Goal: Information Seeking & Learning: Learn about a topic

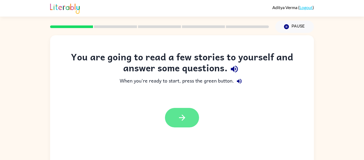
click at [170, 117] on button "button" at bounding box center [182, 117] width 34 height 19
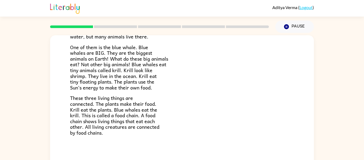
scroll to position [28, 0]
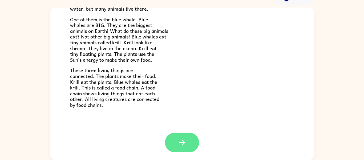
click at [186, 140] on button "button" at bounding box center [182, 141] width 34 height 19
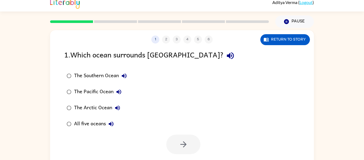
scroll to position [7, 0]
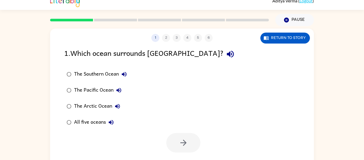
click at [79, 91] on div "The Pacific Ocean" at bounding box center [99, 90] width 50 height 11
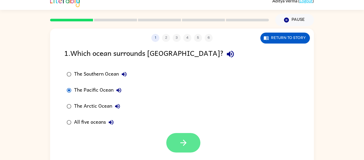
click at [194, 141] on button "button" at bounding box center [183, 142] width 34 height 19
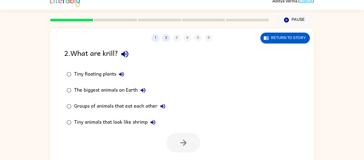
click at [124, 89] on div "The biggest animals on Earth" at bounding box center [111, 90] width 74 height 11
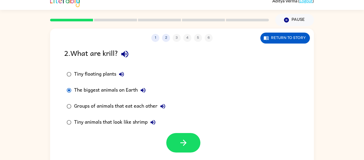
click at [166, 136] on div at bounding box center [183, 142] width 34 height 19
click at [171, 137] on button "button" at bounding box center [183, 142] width 34 height 19
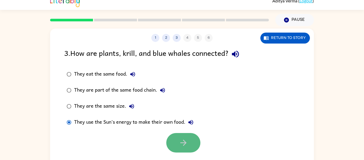
click at [183, 142] on icon "button" at bounding box center [183, 142] width 6 height 6
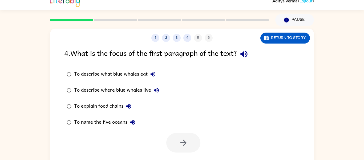
click at [120, 77] on div "To describe what blue whales eat" at bounding box center [116, 74] width 84 height 11
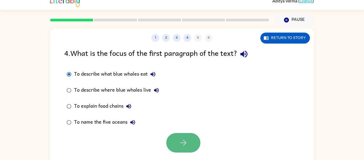
click at [190, 139] on button "button" at bounding box center [183, 142] width 34 height 19
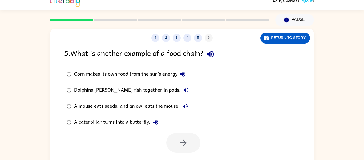
click at [108, 67] on label "Corn makes its own food from the sun’s energy" at bounding box center [127, 74] width 133 height 16
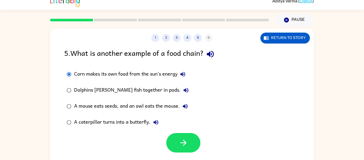
click at [131, 153] on div "1 2 3 4 5 6 Return to story 5 . What is another example of a food chain? Corn m…" at bounding box center [182, 104] width 264 height 152
click at [195, 137] on button "button" at bounding box center [183, 142] width 34 height 19
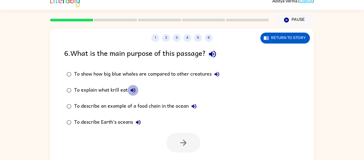
click at [128, 88] on button "To explain what krill eat" at bounding box center [133, 90] width 11 height 11
click at [127, 105] on div "To describe an example of a food chain in the ocean" at bounding box center [136, 106] width 125 height 11
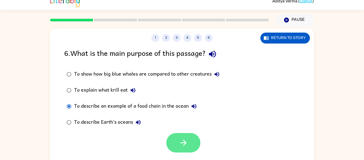
click at [192, 145] on button "button" at bounding box center [183, 142] width 34 height 19
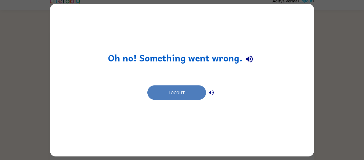
click at [168, 90] on button "Logout" at bounding box center [176, 92] width 59 height 14
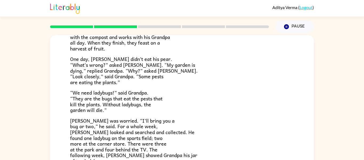
scroll to position [85, 0]
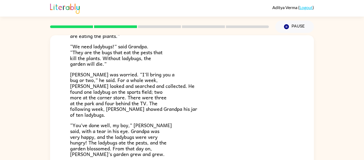
click at [320, 120] on div "[GEOGRAPHIC_DATA] Deep in the city, surrounded by houses and bricks, you’ll fin…" at bounding box center [182, 110] width 364 height 154
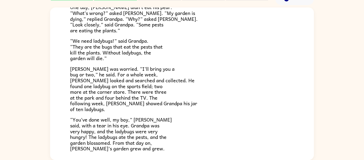
scroll to position [152, 0]
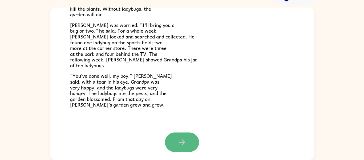
click at [174, 139] on button "button" at bounding box center [182, 141] width 34 height 19
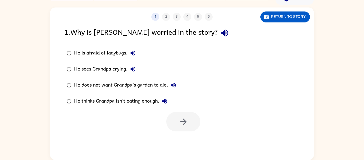
scroll to position [0, 0]
click at [105, 67] on div "He sees Grandpa crying." at bounding box center [106, 69] width 64 height 11
click at [181, 121] on icon "button" at bounding box center [183, 121] width 6 height 6
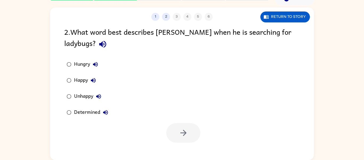
click at [81, 76] on div "Happy" at bounding box center [86, 80] width 25 height 11
click at [177, 135] on button "button" at bounding box center [183, 132] width 34 height 19
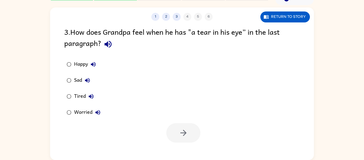
click at [79, 83] on div "Sad" at bounding box center [83, 80] width 19 height 11
click at [179, 137] on icon "button" at bounding box center [183, 132] width 9 height 9
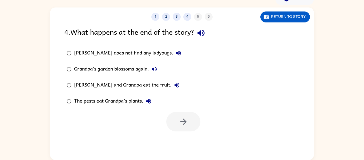
click at [127, 100] on div "The pests eat Grandpa’s plants." at bounding box center [114, 101] width 80 height 11
click at [182, 123] on icon "button" at bounding box center [183, 121] width 9 height 9
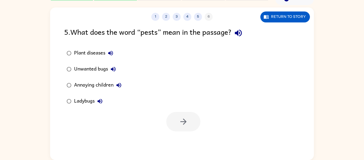
click at [182, 123] on div at bounding box center [183, 121] width 34 height 19
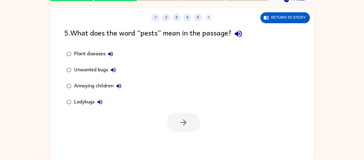
scroll to position [28, 0]
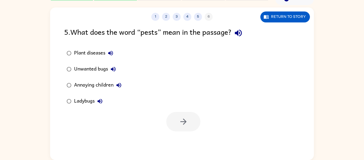
click at [95, 66] on div "Unwanted bugs" at bounding box center [96, 69] width 44 height 11
click at [181, 121] on icon "button" at bounding box center [183, 121] width 6 height 6
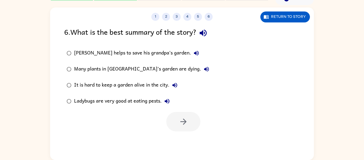
click at [130, 66] on div "Many plants in [GEOGRAPHIC_DATA]’s garden are dying." at bounding box center [143, 69] width 138 height 11
click at [187, 118] on icon "button" at bounding box center [183, 121] width 9 height 9
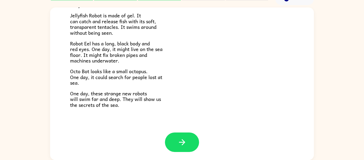
scroll to position [23, 0]
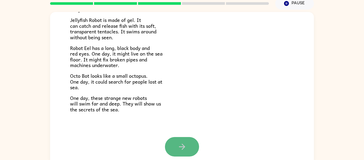
click at [187, 148] on button "button" at bounding box center [182, 146] width 34 height 19
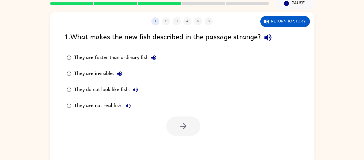
scroll to position [0, 0]
click at [128, 92] on div "They do not look like fish." at bounding box center [107, 89] width 67 height 11
click at [166, 119] on div at bounding box center [183, 125] width 34 height 19
click at [171, 126] on button "button" at bounding box center [183, 125] width 34 height 19
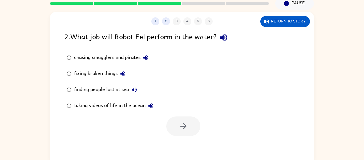
click at [121, 84] on div "finding people lost at sea" at bounding box center [107, 89] width 66 height 11
click at [181, 128] on icon "button" at bounding box center [183, 125] width 9 height 9
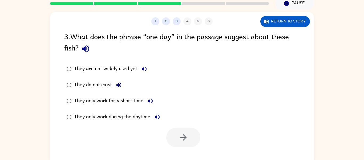
click at [89, 70] on div "They are not widely used yet." at bounding box center [111, 68] width 75 height 11
click at [183, 142] on button "button" at bounding box center [183, 136] width 34 height 19
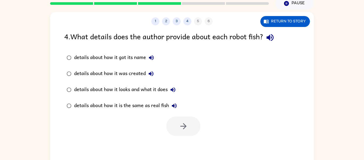
click at [101, 91] on div "details about how it looks and what it does" at bounding box center [126, 89] width 104 height 11
click at [182, 135] on button "button" at bounding box center [183, 125] width 34 height 19
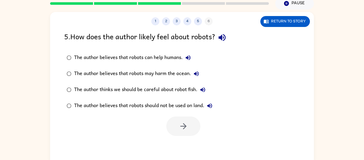
click at [158, 107] on div "The author believes that robots should not be used on land." at bounding box center [144, 105] width 141 height 11
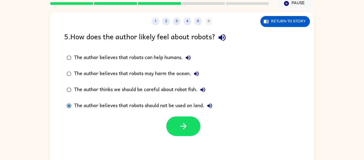
click at [168, 116] on div at bounding box center [183, 125] width 34 height 19
click at [179, 128] on icon "button" at bounding box center [183, 125] width 9 height 9
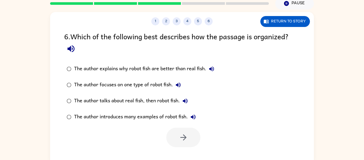
click at [119, 88] on div "The author focuses on one type of robot fish." at bounding box center [128, 84] width 109 height 11
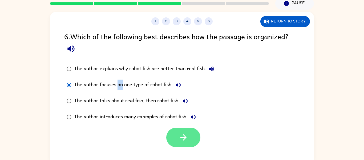
click at [181, 137] on icon "button" at bounding box center [183, 137] width 6 height 6
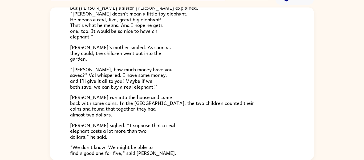
scroll to position [79, 0]
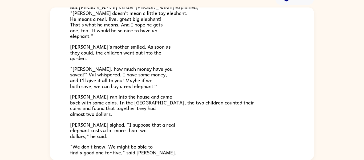
click at [301, 69] on div "A Pet Elephant "I wish I had an elephant," said [PERSON_NAME]. His mother laugh…" at bounding box center [182, 73] width 264 height 290
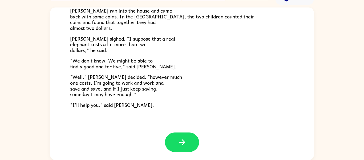
scroll to position [171, 0]
click at [159, 135] on div at bounding box center [182, 145] width 264 height 27
click at [173, 141] on button "button" at bounding box center [182, 141] width 34 height 19
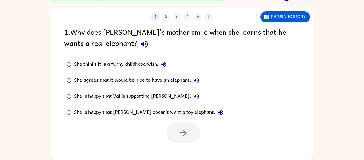
scroll to position [0, 0]
click at [165, 68] on button "She thinks it is a funny childhood wish." at bounding box center [163, 64] width 11 height 11
click at [188, 131] on div at bounding box center [183, 132] width 34 height 19
click at [154, 63] on div "She thinks it is a funny childhood wish." at bounding box center [121, 64] width 95 height 11
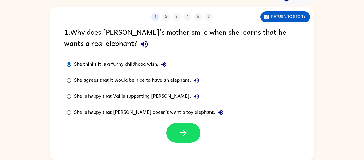
click at [181, 122] on div at bounding box center [182, 131] width 264 height 22
click at [183, 127] on button "button" at bounding box center [183, 132] width 34 height 19
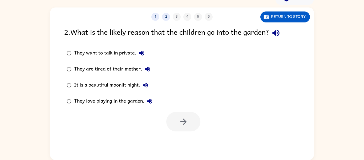
click at [133, 63] on label "They are tired of their mother." at bounding box center [109, 69] width 96 height 16
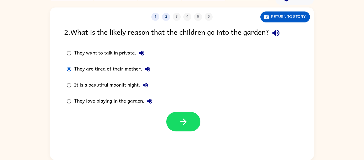
click at [138, 71] on div "They are tired of their mother." at bounding box center [113, 69] width 79 height 11
click at [184, 122] on icon "button" at bounding box center [183, 121] width 6 height 6
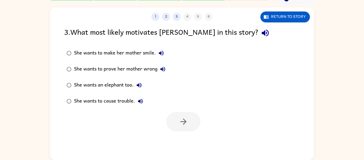
click at [90, 84] on div "She wants an elephant too." at bounding box center [109, 85] width 70 height 11
click at [179, 124] on icon "button" at bounding box center [183, 121] width 9 height 9
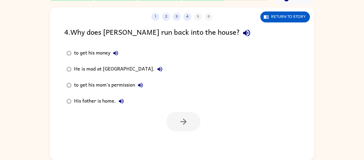
click at [104, 98] on div "His father is home." at bounding box center [100, 101] width 52 height 11
click at [187, 116] on button "button" at bounding box center [183, 121] width 34 height 19
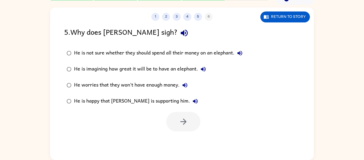
click at [130, 96] on div "He is happy that [PERSON_NAME] is supporting him." at bounding box center [137, 101] width 127 height 11
click at [172, 119] on button "button" at bounding box center [183, 121] width 34 height 19
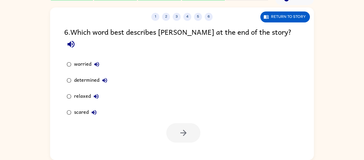
click at [89, 91] on div "relaxed" at bounding box center [87, 96] width 27 height 11
click at [195, 128] on button "button" at bounding box center [183, 132] width 34 height 19
